Goal: Task Accomplishment & Management: Use online tool/utility

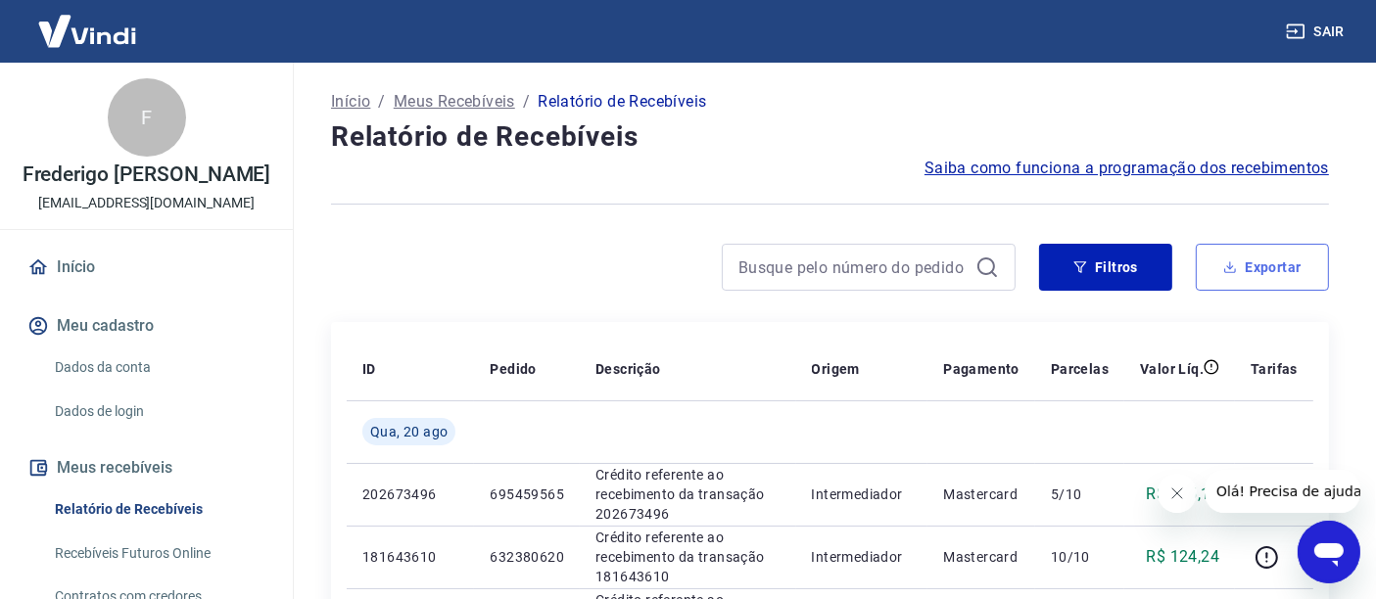
click at [1281, 259] on button "Exportar" at bounding box center [1262, 267] width 133 height 47
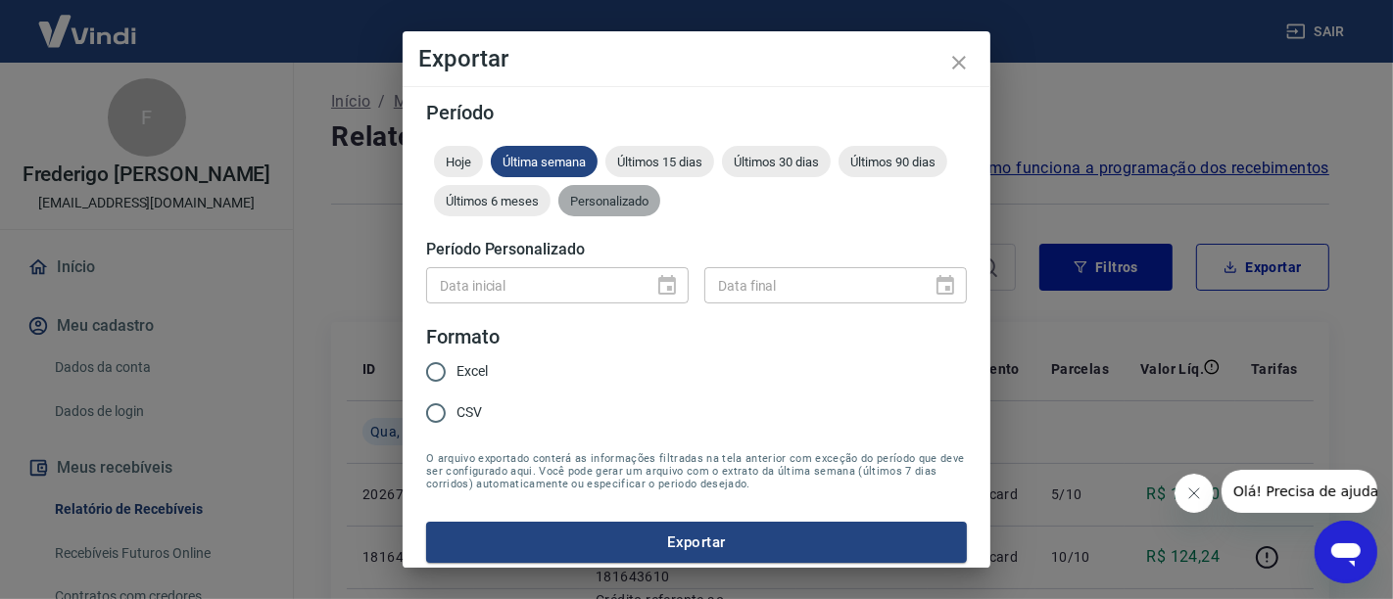
click at [660, 202] on span "Personalizado" at bounding box center [609, 201] width 102 height 15
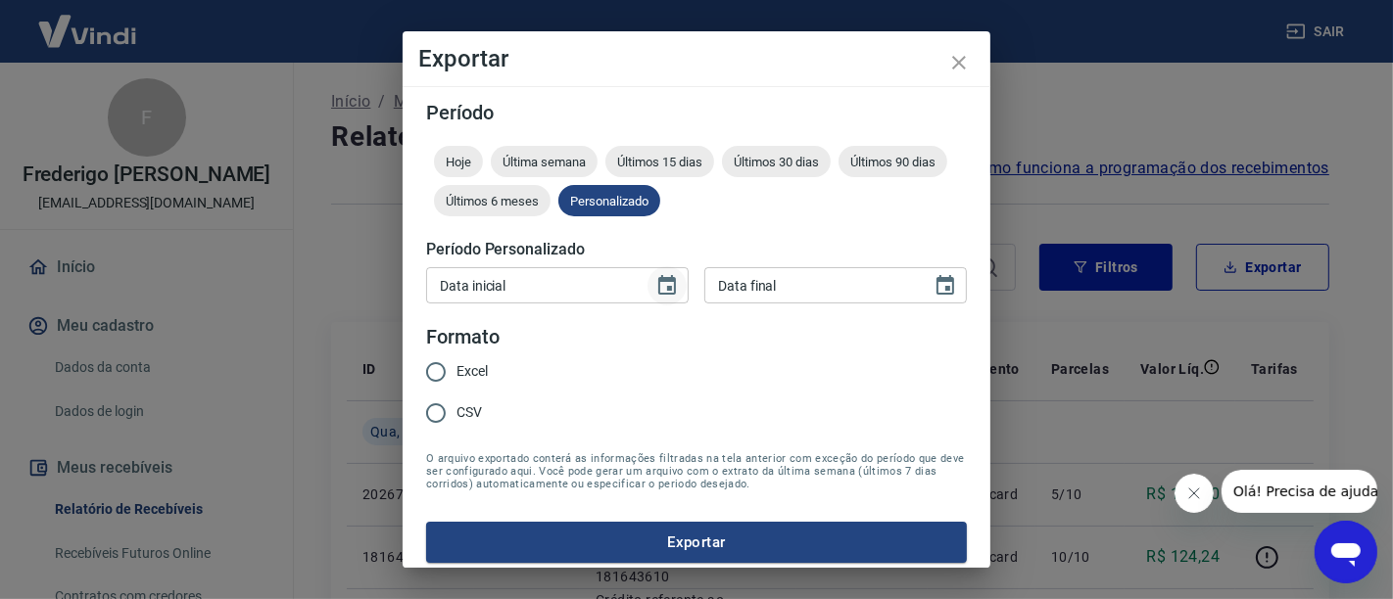
click at [652, 300] on button "Choose date" at bounding box center [666, 285] width 39 height 39
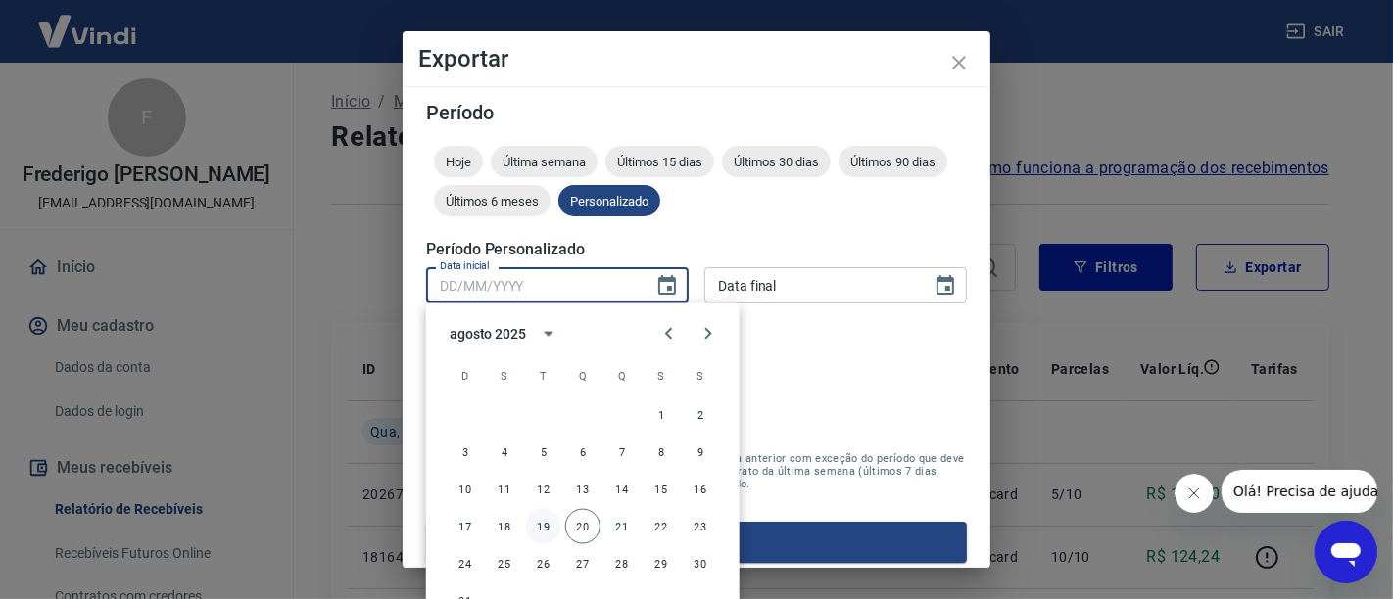
click at [533, 527] on button "19" at bounding box center [543, 526] width 35 height 35
type input "[DATE]"
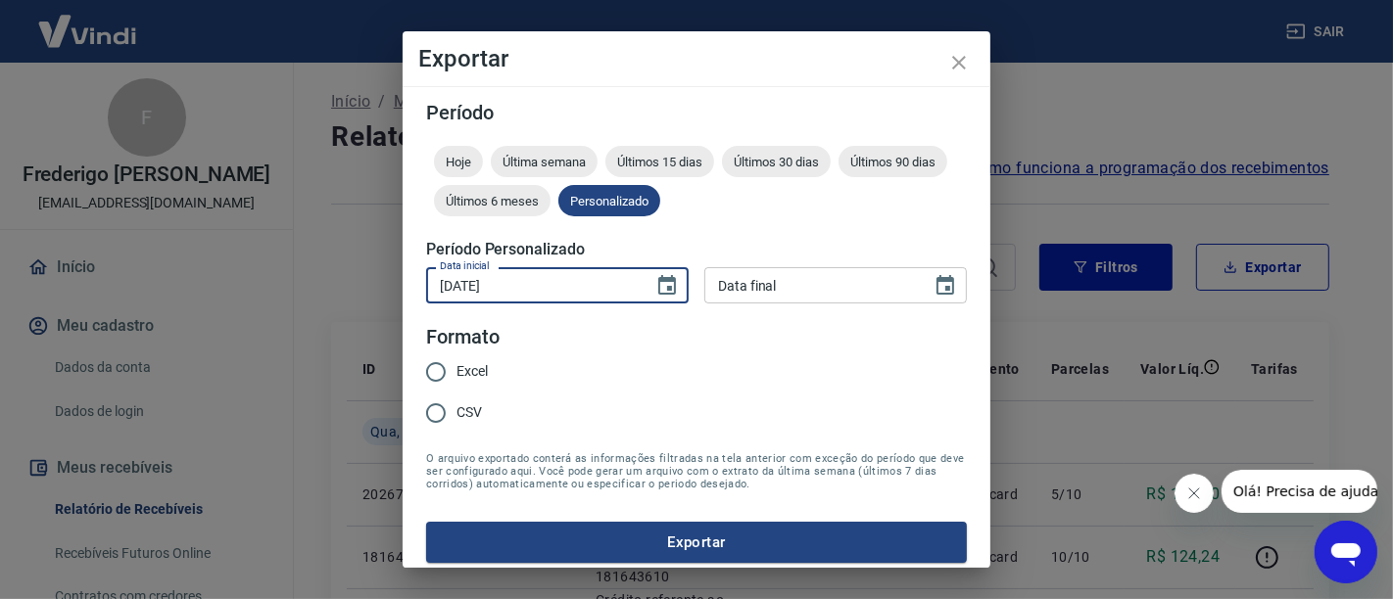
click at [534, 272] on input "[DATE]" at bounding box center [532, 285] width 213 height 36
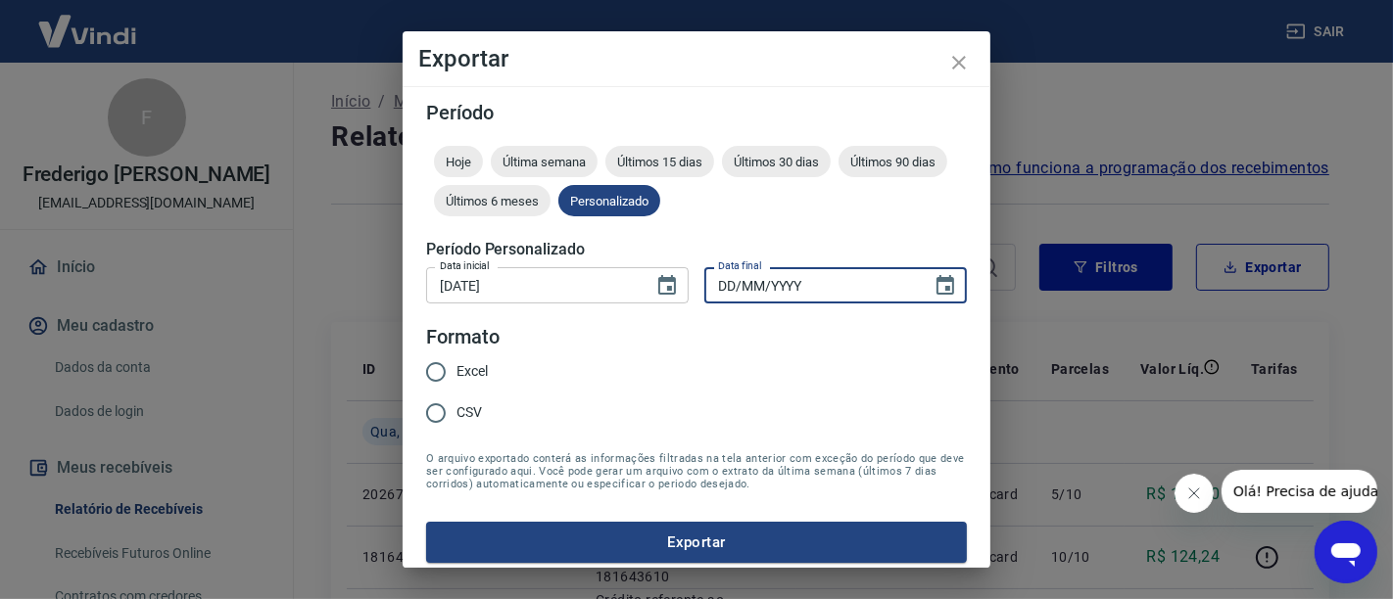
click at [768, 294] on input "DD/MM/YYYY" at bounding box center [810, 285] width 213 height 36
paste input "[DATE]"
type input "[DATE]"
click at [640, 356] on form "Período Hoje Última semana Últimos 15 dias Últimos 30 dias Últimos 90 dias Últi…" at bounding box center [696, 333] width 541 height 460
click at [439, 365] on input "Excel" at bounding box center [435, 372] width 41 height 41
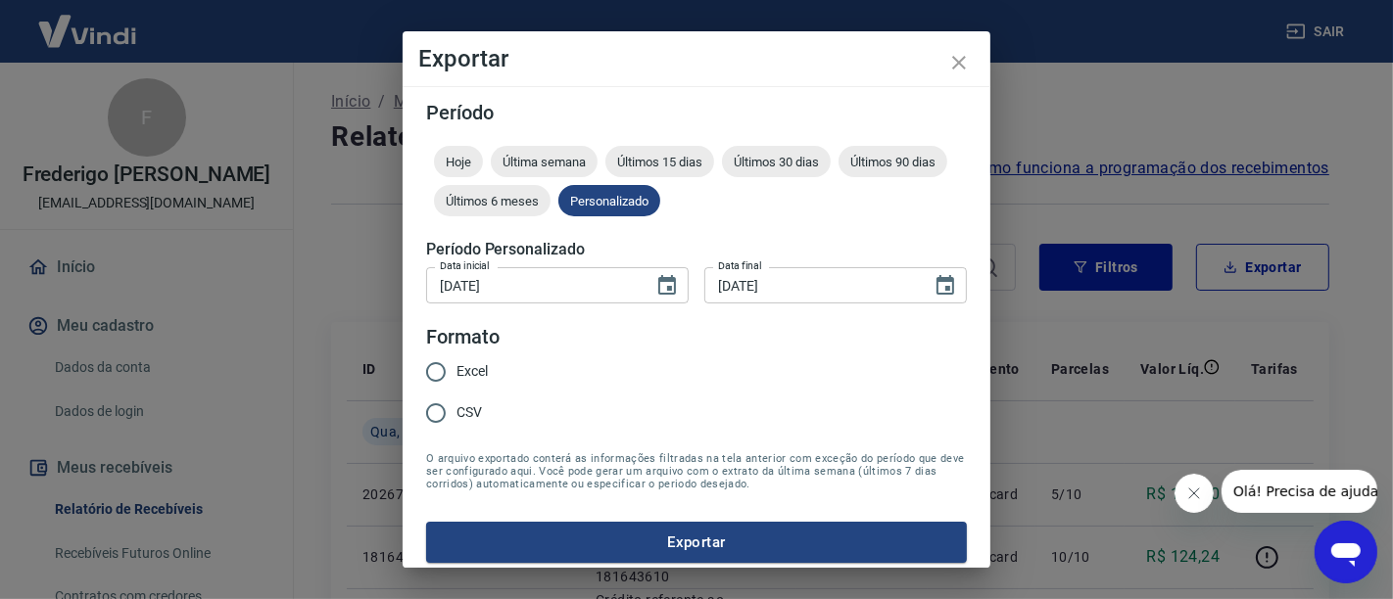
radio input "true"
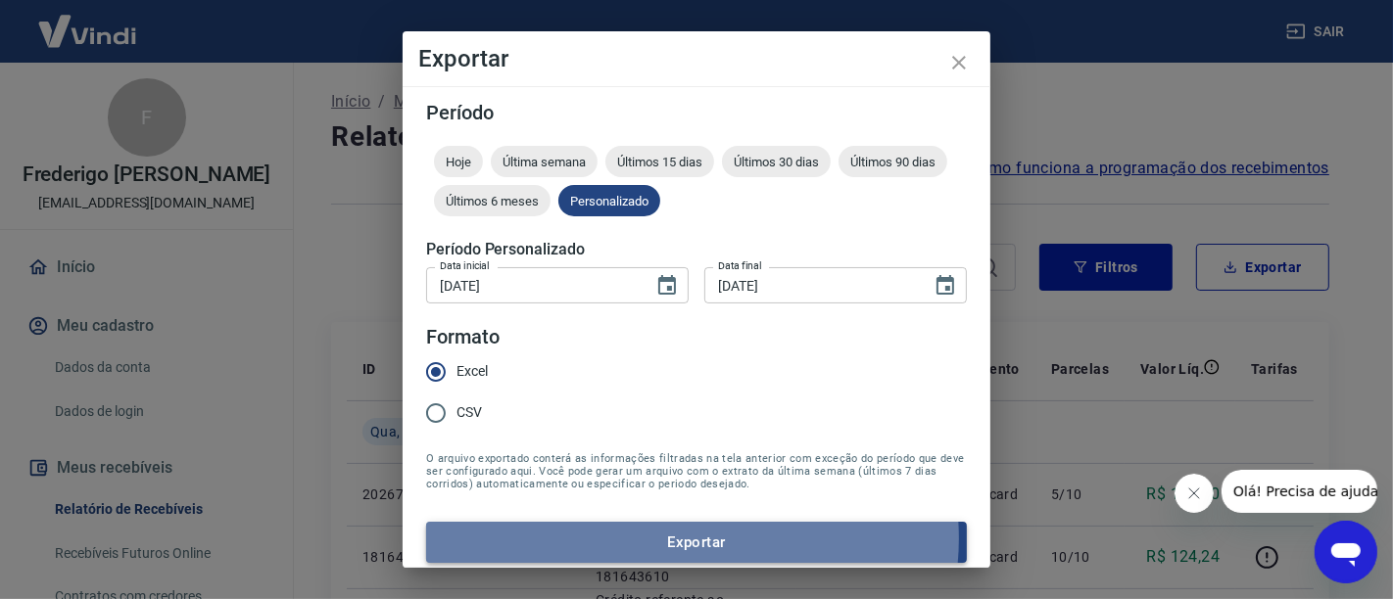
click at [691, 538] on button "Exportar" at bounding box center [696, 542] width 541 height 41
